Goal: Information Seeking & Learning: Learn about a topic

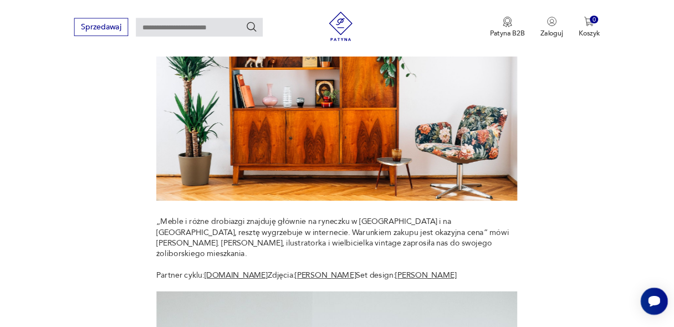
scroll to position [277, 0]
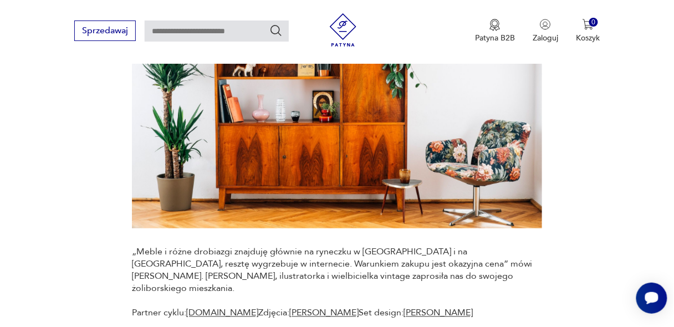
drag, startPoint x: 819, startPoint y: 0, endPoint x: 44, endPoint y: 224, distance: 806.7
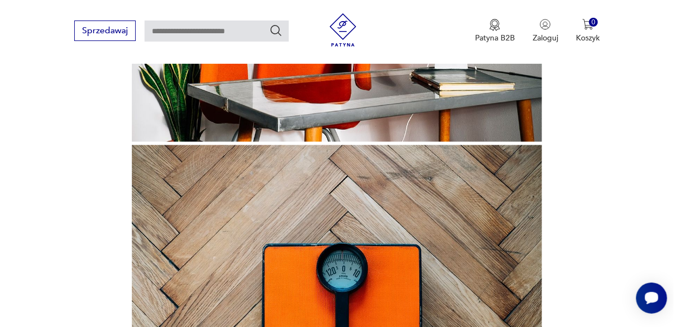
scroll to position [3423, 0]
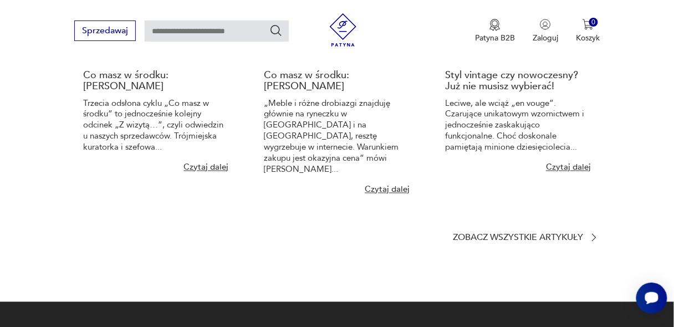
scroll to position [1441, 0]
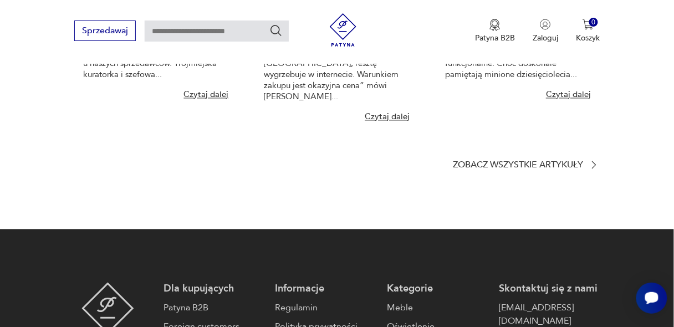
scroll to position [1418, 0]
